Goal: Task Accomplishment & Management: Manage account settings

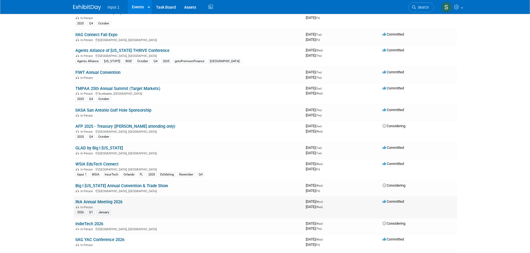
scroll to position [266, 0]
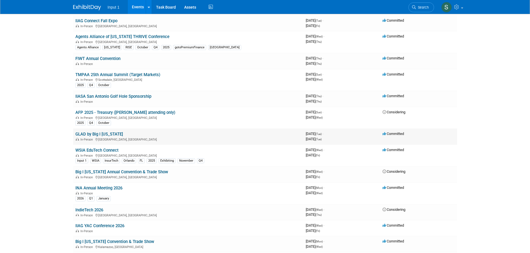
click at [107, 137] on link "GLAD by Big I [US_STATE]" at bounding box center [99, 134] width 48 height 5
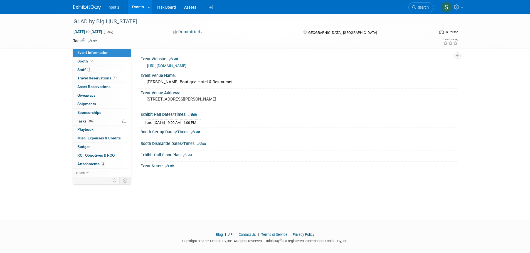
click at [186, 66] on link "https://www.michagent.org/events-education/upcoming-events/great-lakes-automati…" at bounding box center [166, 66] width 39 height 4
click at [461, 9] on link at bounding box center [451, 7] width 27 height 14
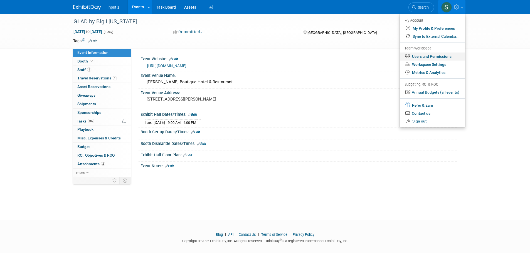
click at [425, 58] on link "Users and Permissions" at bounding box center [432, 57] width 65 height 8
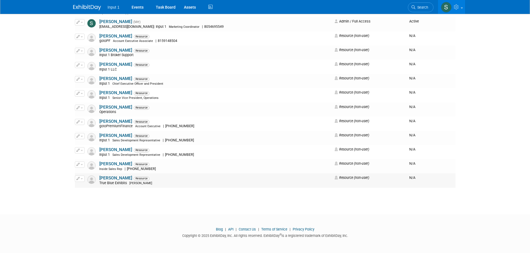
scroll to position [690, 0]
click at [112, 136] on link "Tyler Amaral" at bounding box center [115, 135] width 33 height 5
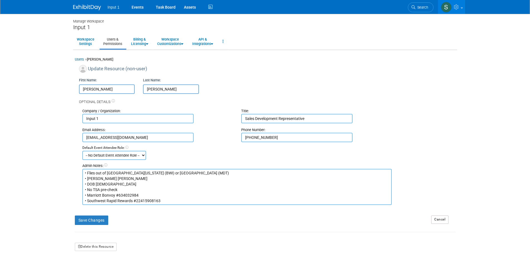
drag, startPoint x: 144, startPoint y: 183, endPoint x: 153, endPoint y: 181, distance: 9.8
click at [144, 183] on textarea "• Flies out of [GEOGRAPHIC_DATA][US_STATE] (BWI) or [GEOGRAPHIC_DATA] (MDT) • […" at bounding box center [236, 187] width 309 height 36
click at [192, 173] on textarea "• Flies out of [GEOGRAPHIC_DATA][US_STATE] (BWI) or [GEOGRAPHIC_DATA] (MDT) • […" at bounding box center [236, 187] width 309 height 36
type textarea "• Flies out of Baltimore [US_STATE] (BWI) or [GEOGRAPHIC_DATA] (MDT) - prefers …"
click at [93, 220] on button "Save Changes" at bounding box center [91, 220] width 33 height 9
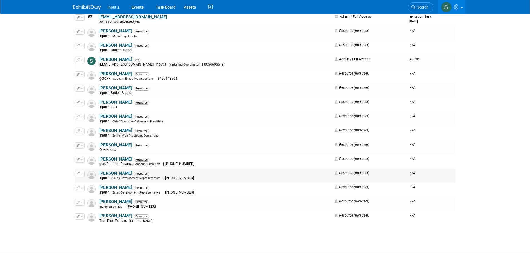
scroll to position [667, 0]
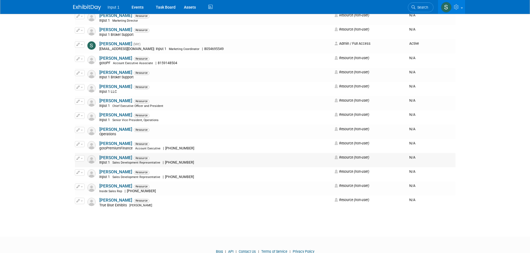
click at [110, 157] on link "[PERSON_NAME]" at bounding box center [115, 157] width 33 height 5
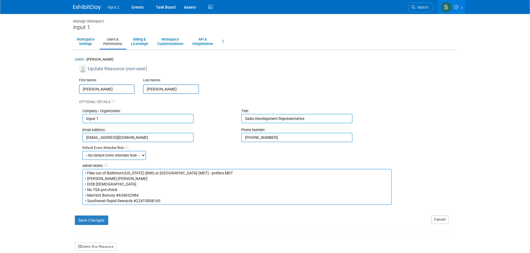
click at [304, 74] on div "Update Resource (non-user)" at bounding box center [267, 70] width 376 height 10
drag, startPoint x: 271, startPoint y: 137, endPoint x: 244, endPoint y: 138, distance: 27.0
click at [244, 138] on input "717-818-2538" at bounding box center [296, 137] width 111 height 9
click at [136, 8] on link "Events" at bounding box center [137, 7] width 20 height 14
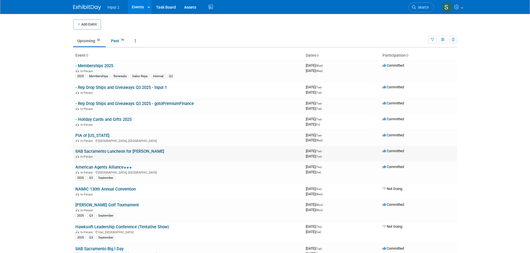
click at [106, 153] on link "IIAB Sacramento Luncheon for [PERSON_NAME]" at bounding box center [119, 151] width 89 height 5
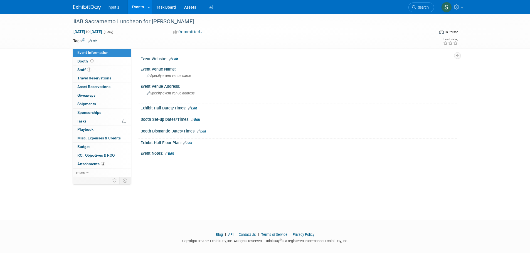
click at [136, 6] on link "Events" at bounding box center [138, 7] width 20 height 14
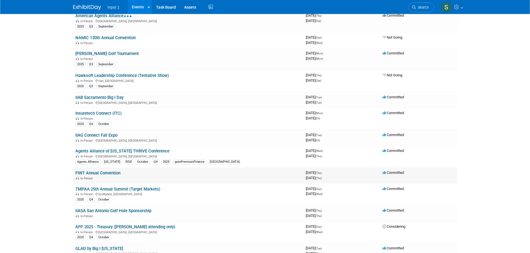
scroll to position [167, 0]
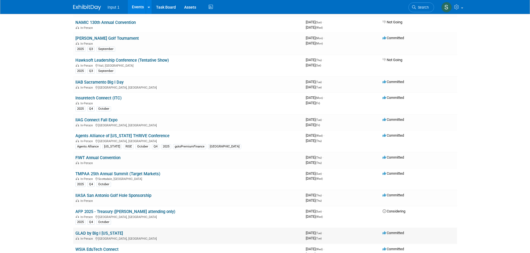
click at [87, 234] on link "GLAD by Big I [US_STATE]" at bounding box center [99, 233] width 48 height 5
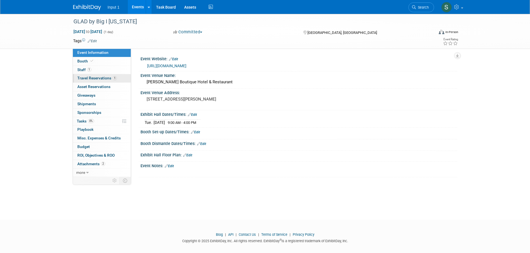
click at [89, 77] on span "Travel Reservations 1" at bounding box center [96, 78] width 39 height 4
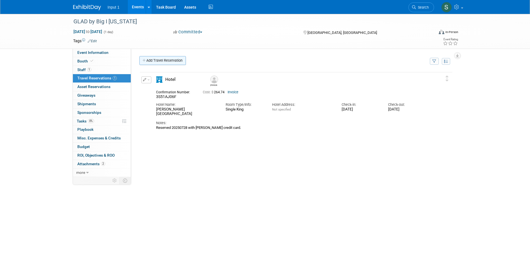
click at [166, 62] on link "Add Travel Reservation" at bounding box center [162, 60] width 46 height 9
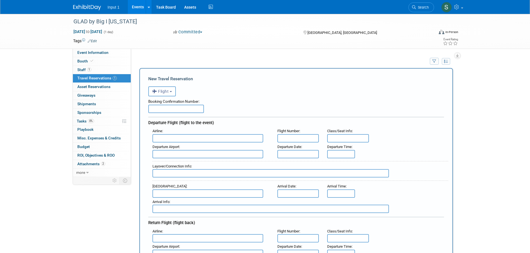
click at [169, 112] on input "text" at bounding box center [176, 109] width 56 height 8
type input "HHXKZH"
click at [179, 139] on input "text" at bounding box center [207, 138] width 111 height 8
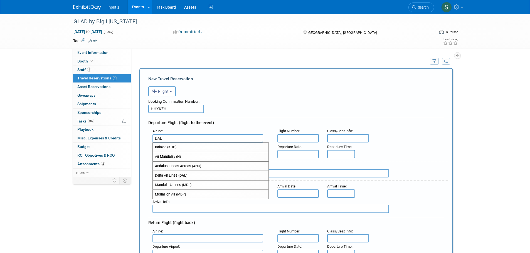
click at [167, 177] on span "Delta Air Lines ( DAL )" at bounding box center [211, 175] width 116 height 9
type input "Delta Air Lines (DAL)"
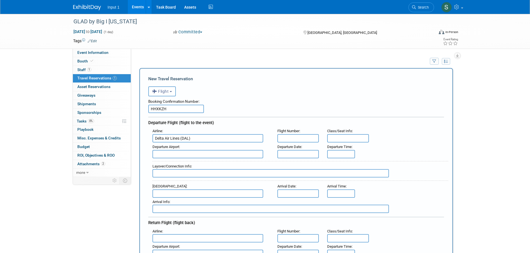
click at [288, 138] on input "text" at bounding box center [298, 138] width 42 height 8
type input "DL3642"
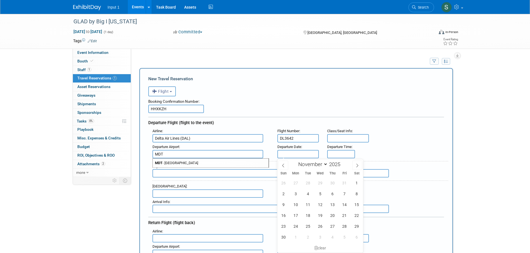
click at [235, 167] on span "MDT - [GEOGRAPHIC_DATA]" at bounding box center [211, 163] width 116 height 9
type input "MDT - [GEOGRAPHIC_DATA]"
click at [286, 153] on input "text" at bounding box center [298, 154] width 42 height 8
click at [308, 206] on span "11" at bounding box center [307, 204] width 11 height 11
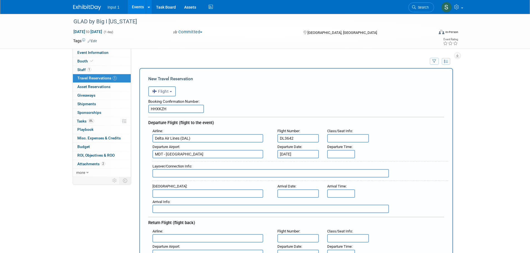
click at [293, 152] on input "[DATE]" at bounding box center [298, 154] width 42 height 8
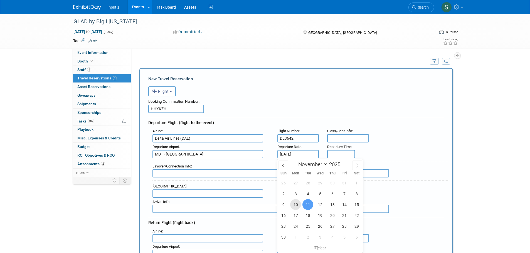
click at [294, 207] on span "10" at bounding box center [295, 204] width 11 height 11
type input "[DATE]"
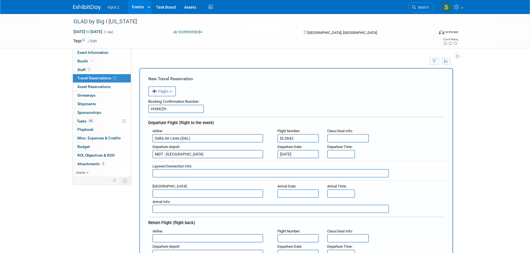
click at [379, 150] on div "Departure Airport : [GEOGRAPHIC_DATA] Departure Date : [DATE] Departure Time :" at bounding box center [298, 151] width 300 height 16
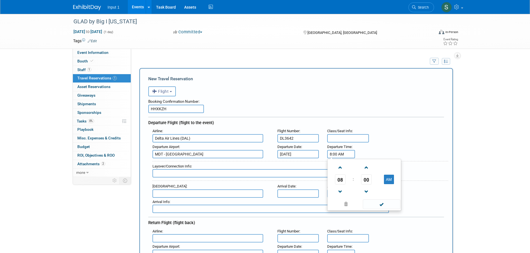
click at [332, 157] on input "8:00 AM" at bounding box center [341, 154] width 28 height 8
click at [339, 184] on span "08" at bounding box center [340, 180] width 11 height 10
click at [373, 181] on td "06" at bounding box center [373, 182] width 18 height 15
click at [389, 178] on button "AM" at bounding box center [389, 179] width 10 height 9
click at [364, 179] on span "00" at bounding box center [366, 180] width 11 height 10
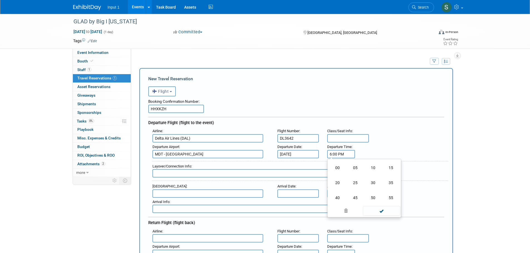
click at [354, 199] on td "45" at bounding box center [355, 197] width 18 height 15
click at [366, 191] on span at bounding box center [366, 192] width 10 height 10
type input "6:43 PM"
click at [378, 206] on span at bounding box center [382, 205] width 38 height 10
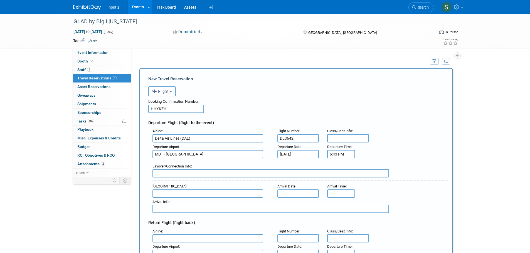
click at [195, 195] on input "text" at bounding box center [207, 194] width 111 height 8
click at [215, 202] on span "DTW - [GEOGRAPHIC_DATA]" at bounding box center [211, 202] width 116 height 9
type input "DTW - [GEOGRAPHIC_DATA]"
click at [291, 194] on input "text" at bounding box center [298, 194] width 42 height 8
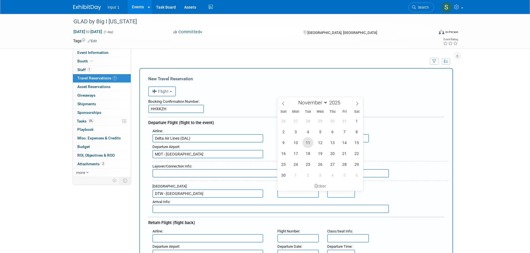
click at [308, 143] on span "11" at bounding box center [307, 142] width 11 height 11
type input "[DATE]"
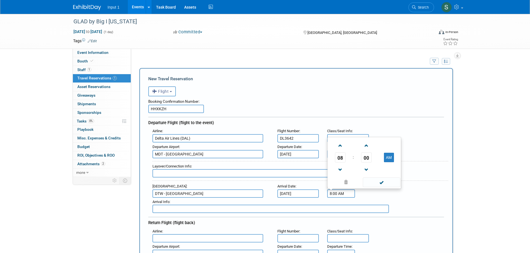
click at [332, 195] on input "8:00 AM" at bounding box center [341, 194] width 28 height 8
click at [340, 159] on span "08" at bounding box center [340, 158] width 11 height 10
click at [373, 155] on td "06" at bounding box center [373, 154] width 18 height 15
click at [389, 159] on button "AM" at bounding box center [389, 157] width 10 height 9
click at [370, 159] on span "00" at bounding box center [366, 158] width 11 height 10
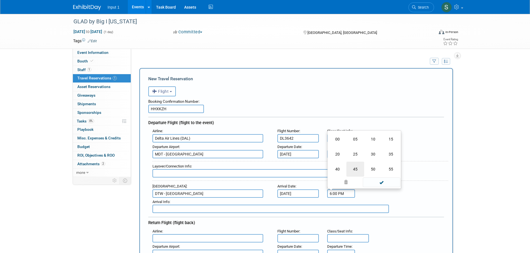
click at [358, 167] on td "45" at bounding box center [355, 169] width 18 height 15
click at [366, 170] on span at bounding box center [366, 170] width 10 height 10
type input "6:43 PM"
click at [380, 182] on span at bounding box center [382, 183] width 38 height 10
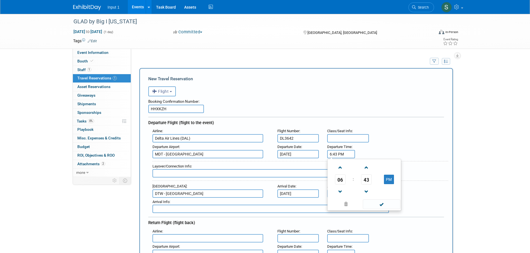
click at [332, 155] on input "6:43 PM" at bounding box center [341, 154] width 28 height 8
click at [344, 178] on span "06" at bounding box center [340, 180] width 11 height 10
click at [359, 184] on td "05" at bounding box center [355, 182] width 18 height 15
click at [365, 178] on span "43" at bounding box center [366, 180] width 11 height 10
click at [336, 167] on td "00" at bounding box center [337, 167] width 18 height 15
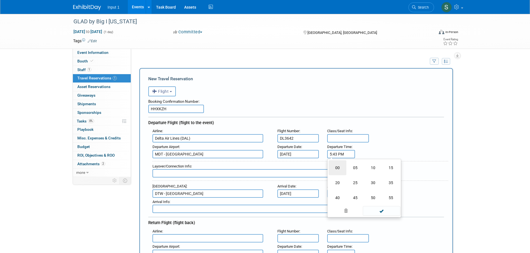
type input "5:00 PM"
click at [398, 139] on div "Airline : Delta Air Lines (DAL) Flight Number : DL3642 Class/Seat Info :" at bounding box center [298, 135] width 300 height 16
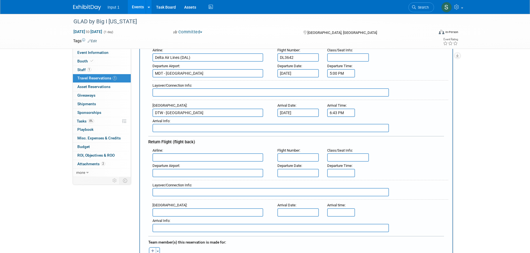
scroll to position [83, 0]
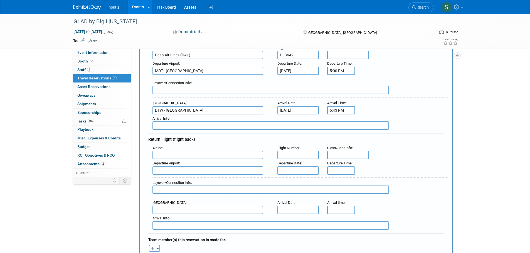
click at [190, 157] on input "text" at bounding box center [207, 155] width 111 height 8
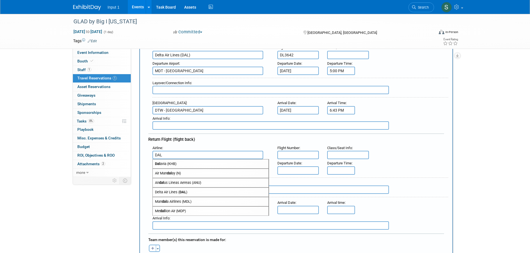
click at [167, 194] on span "Delta Air Lines ( DAL )" at bounding box center [211, 192] width 116 height 9
type input "Delta Air Lines (DAL)"
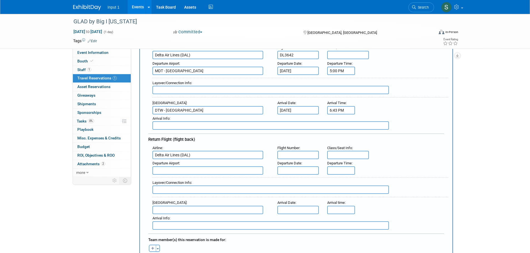
click at [288, 155] on input "text" at bounding box center [298, 155] width 42 height 8
click at [291, 113] on body "Input 1 Events Add Event Bulk Upload Events Shareable Event Boards Recently Vie…" at bounding box center [265, 43] width 530 height 253
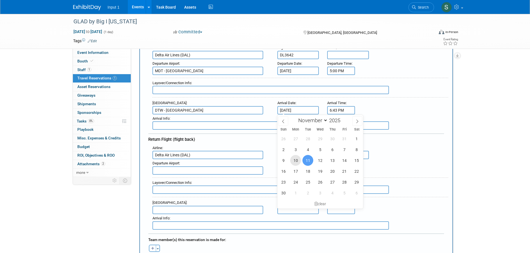
click at [298, 161] on span "10" at bounding box center [295, 160] width 11 height 11
type input "[DATE]"
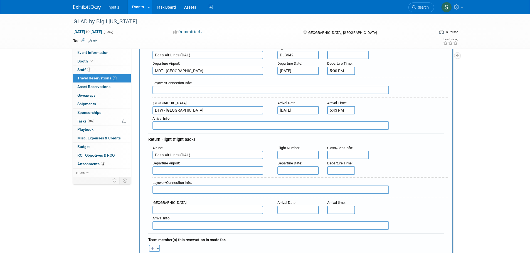
click at [294, 156] on input "text" at bounding box center [298, 155] width 42 height 8
type input "DL4708"
click at [184, 174] on input "text" at bounding box center [207, 171] width 111 height 8
click at [208, 179] on span "DTW - [GEOGRAPHIC_DATA]" at bounding box center [211, 179] width 116 height 9
type input "DTW - [GEOGRAPHIC_DATA]"
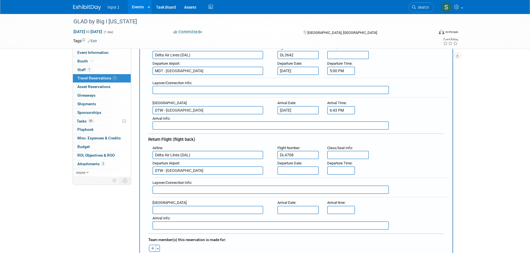
click at [289, 172] on input "text" at bounding box center [298, 171] width 42 height 8
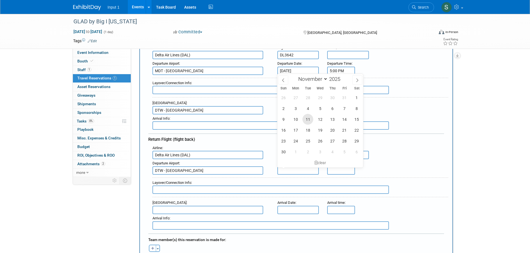
click at [307, 120] on span "11" at bounding box center [307, 119] width 11 height 11
type input "[DATE]"
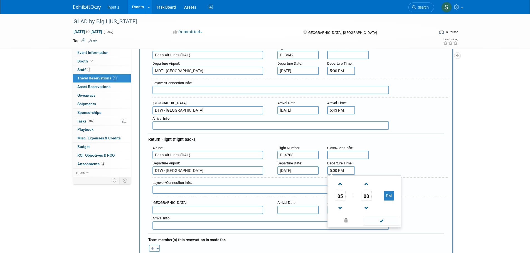
click at [335, 172] on input "5:00 PM" at bounding box center [341, 171] width 28 height 8
click at [341, 196] on span "05" at bounding box center [340, 196] width 11 height 10
click at [353, 213] on td "09" at bounding box center [355, 214] width 18 height 15
click at [370, 197] on span "00" at bounding box center [366, 196] width 11 height 10
click at [393, 199] on td "35" at bounding box center [391, 199] width 18 height 15
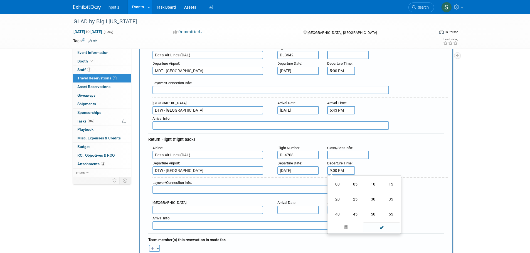
type input "9:35 PM"
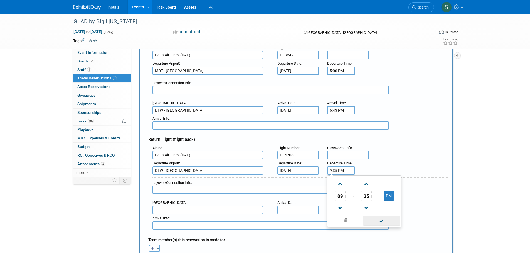
click at [378, 223] on span at bounding box center [382, 221] width 38 height 10
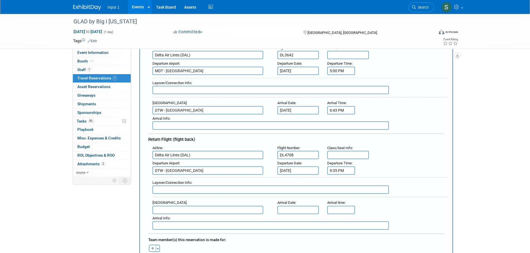
click at [177, 210] on input "text" at bounding box center [207, 210] width 111 height 8
click at [176, 217] on span "MDT - [GEOGRAPHIC_DATA]" at bounding box center [211, 219] width 116 height 9
type input "MDT - [GEOGRAPHIC_DATA]"
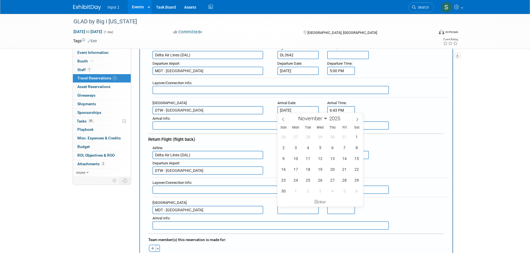
click at [283, 207] on input "text" at bounding box center [298, 210] width 42 height 8
click at [308, 160] on span "11" at bounding box center [307, 158] width 11 height 11
type input "[DATE]"
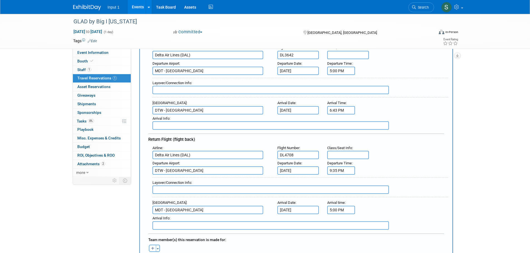
click at [335, 211] on input "5:00 PM" at bounding box center [341, 210] width 28 height 8
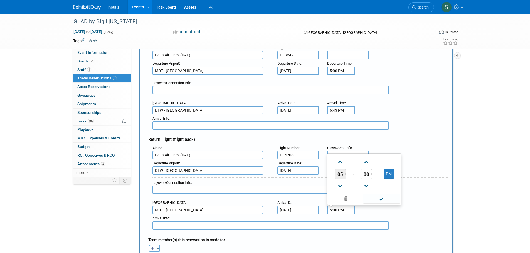
click at [339, 175] on span "05" at bounding box center [340, 174] width 11 height 10
click at [392, 184] on td "11" at bounding box center [391, 185] width 18 height 15
click at [367, 160] on span at bounding box center [366, 162] width 10 height 10
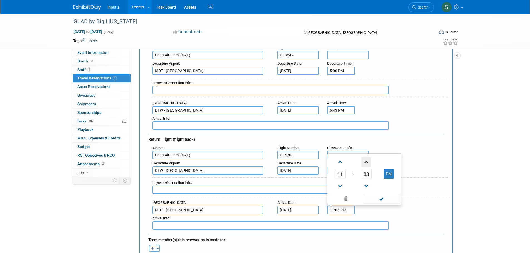
click at [367, 160] on span at bounding box center [366, 162] width 10 height 10
type input "11:04 PM"
click at [378, 200] on span at bounding box center [382, 199] width 38 height 10
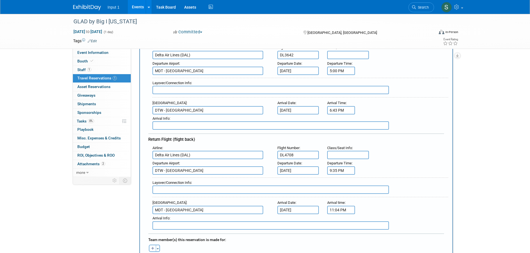
scroll to position [195, 0]
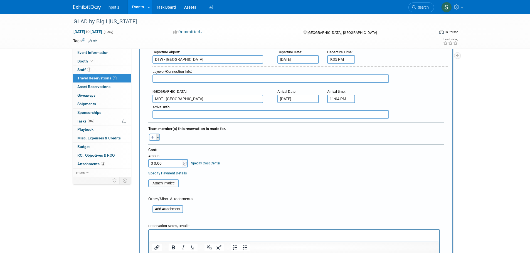
click at [157, 136] on button "Toggle Dropdown" at bounding box center [158, 137] width 4 height 7
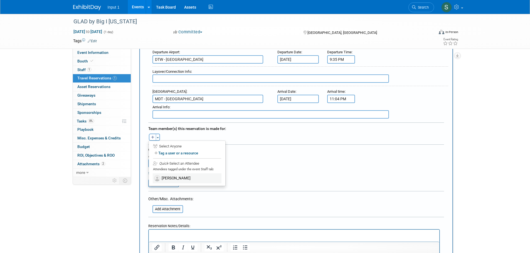
click at [170, 179] on label "[PERSON_NAME]" at bounding box center [187, 179] width 69 height 10
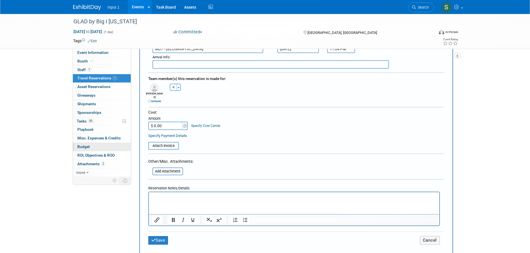
scroll to position [278, 0]
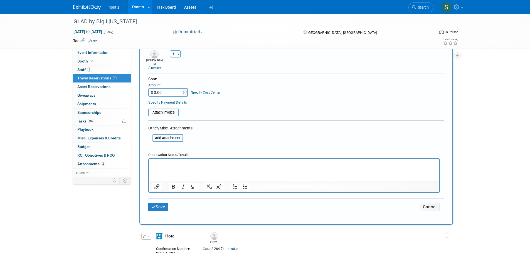
click at [170, 91] on input "$ 0.00" at bounding box center [165, 92] width 35 height 8
type input "$ 436.97"
click at [160, 109] on input "file" at bounding box center [145, 112] width 66 height 7
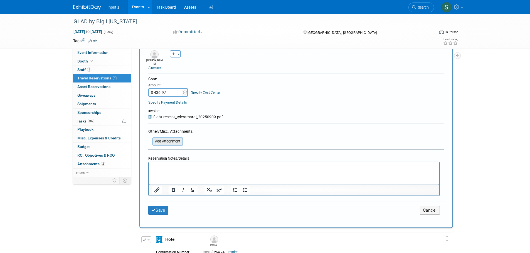
click at [169, 139] on input "file" at bounding box center [149, 141] width 66 height 7
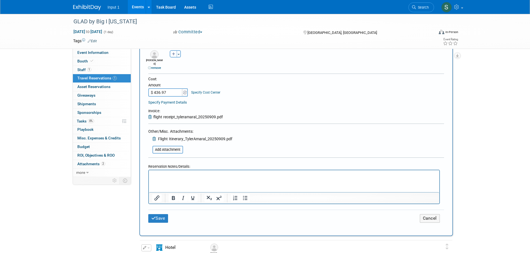
click at [179, 175] on p "Rich Text Area. Press ALT-0 for help." at bounding box center [294, 175] width 284 height 6
click at [157, 216] on button "Save" at bounding box center [158, 218] width 20 height 9
